Goal: Find specific page/section: Find specific page/section

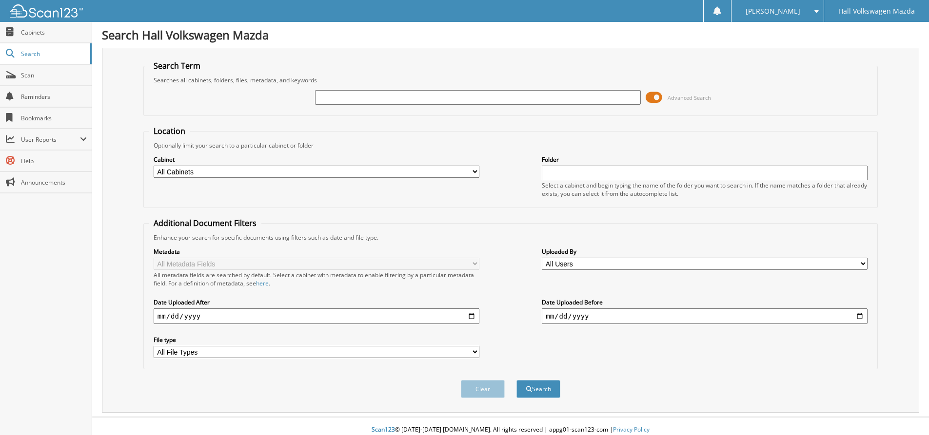
click at [570, 172] on input "text" at bounding box center [705, 173] width 326 height 15
type input "5338273"
click at [516, 380] on button "Search" at bounding box center [538, 389] width 44 height 18
click at [261, 179] on div "Cabinet All Cabinets PARTS SERVICE RO Needs Filing Folder 5338273" at bounding box center [510, 176] width 723 height 53
click at [261, 174] on select "All Cabinets PARTS SERVICE RO Needs Filing" at bounding box center [317, 172] width 326 height 12
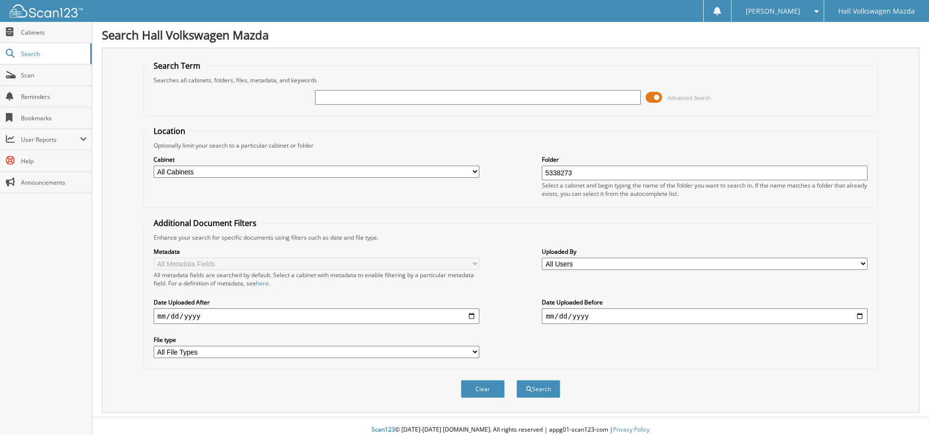
select select "21316"
click at [154, 166] on select "All Cabinets PARTS SERVICE RO Needs Filing" at bounding box center [317, 172] width 326 height 12
click at [477, 390] on button "Clear" at bounding box center [483, 389] width 44 height 18
select select
click at [579, 167] on input "text" at bounding box center [705, 173] width 326 height 15
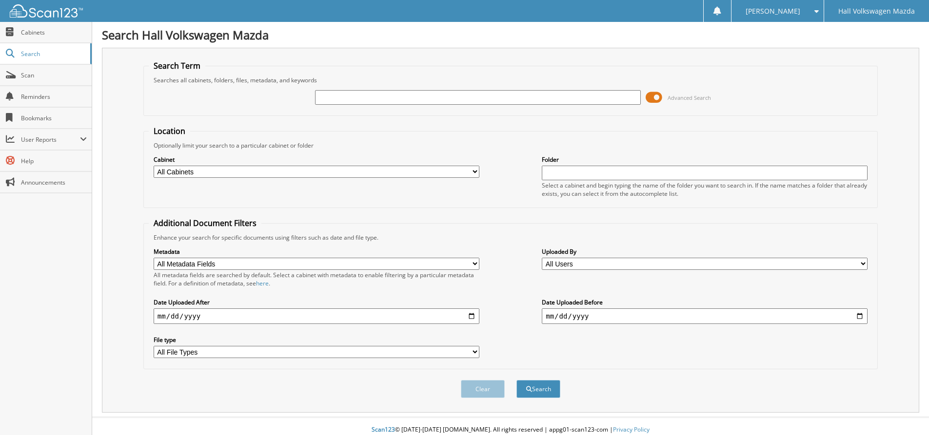
click at [440, 171] on select "All Cabinets PARTS SERVICE RO Needs Filing" at bounding box center [317, 172] width 326 height 12
select select "21316"
click at [154, 166] on select "All Cabinets PARTS SERVICE RO Needs Filing" at bounding box center [317, 172] width 326 height 12
click at [593, 174] on input "text" at bounding box center [705, 173] width 326 height 15
type input "5338273"
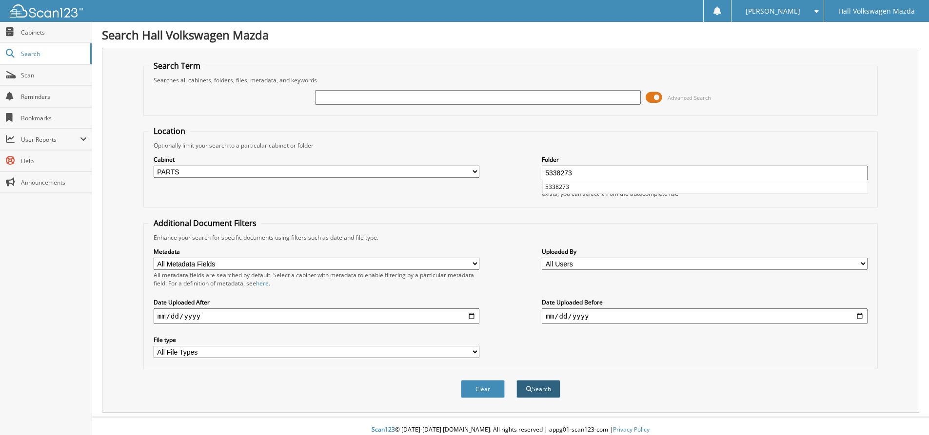
click at [546, 388] on button "Search" at bounding box center [538, 389] width 44 height 18
click at [391, 92] on input "text" at bounding box center [478, 97] width 326 height 15
click at [235, 266] on select "All Metadata Fields Last/Company Name First Name Transaction Date" at bounding box center [317, 264] width 326 height 12
click at [30, 32] on span "Cabinets" at bounding box center [54, 32] width 66 height 8
